Goal: Information Seeking & Learning: Learn about a topic

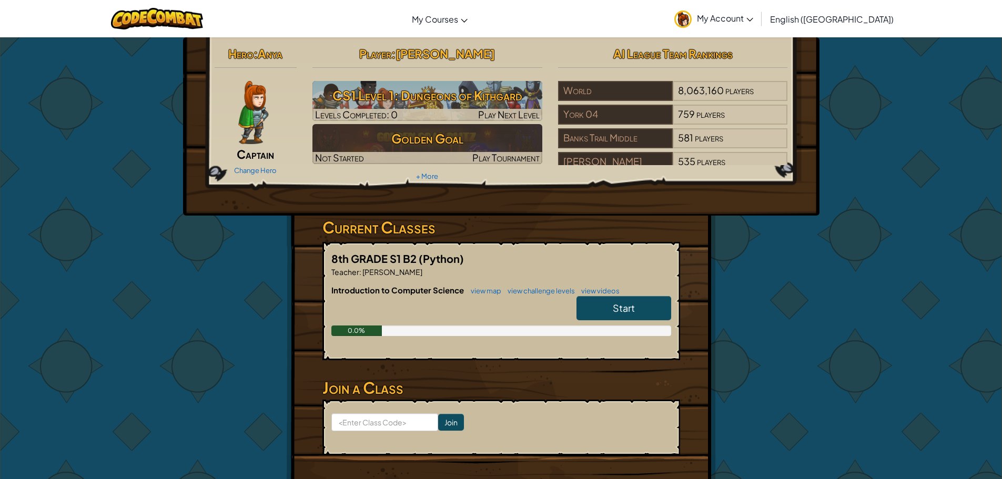
click at [605, 301] on link "Start" at bounding box center [624, 308] width 95 height 24
